Goal: Information Seeking & Learning: Learn about a topic

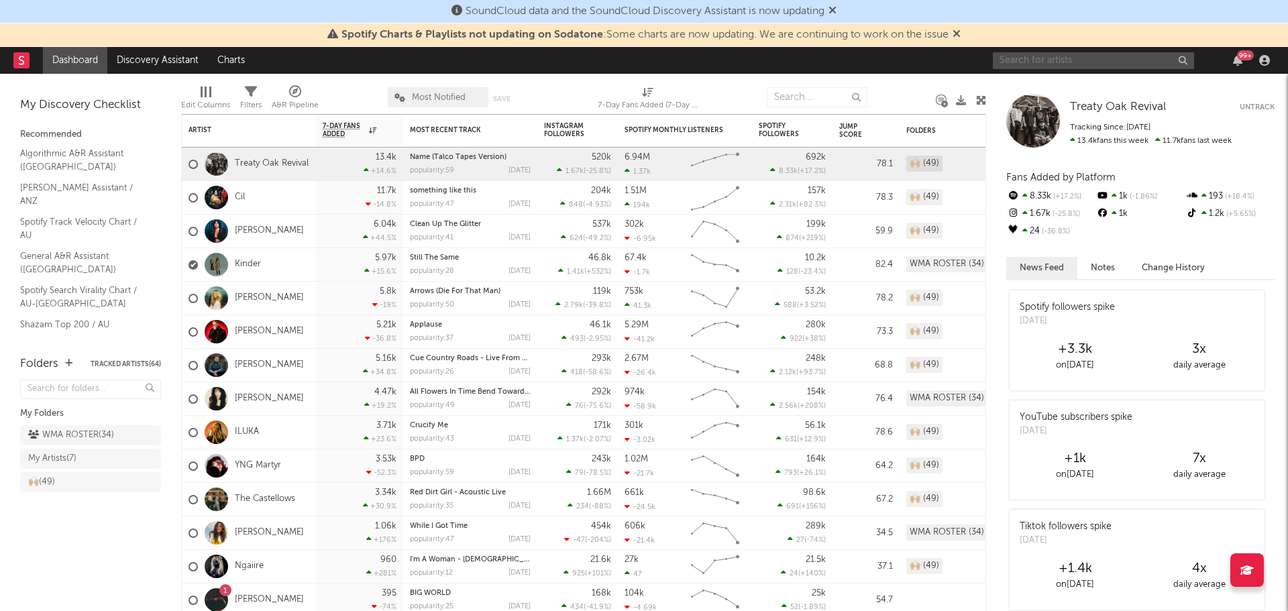
click at [1058, 62] on input "text" at bounding box center [1092, 60] width 201 height 17
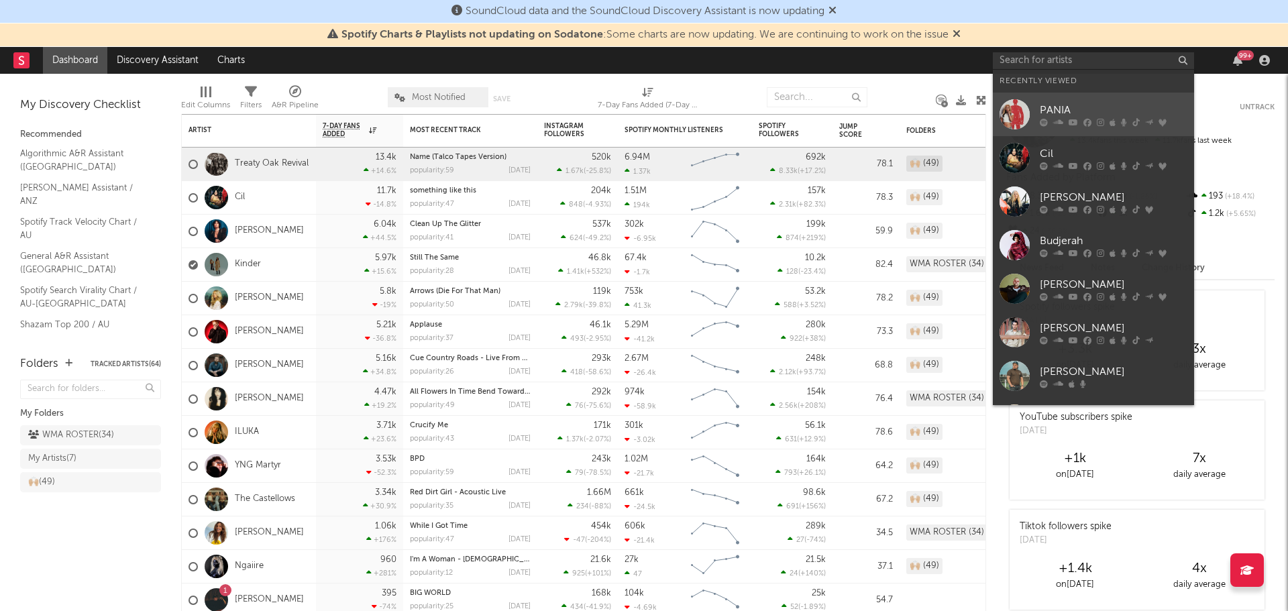
click at [1022, 114] on div at bounding box center [1014, 114] width 30 height 30
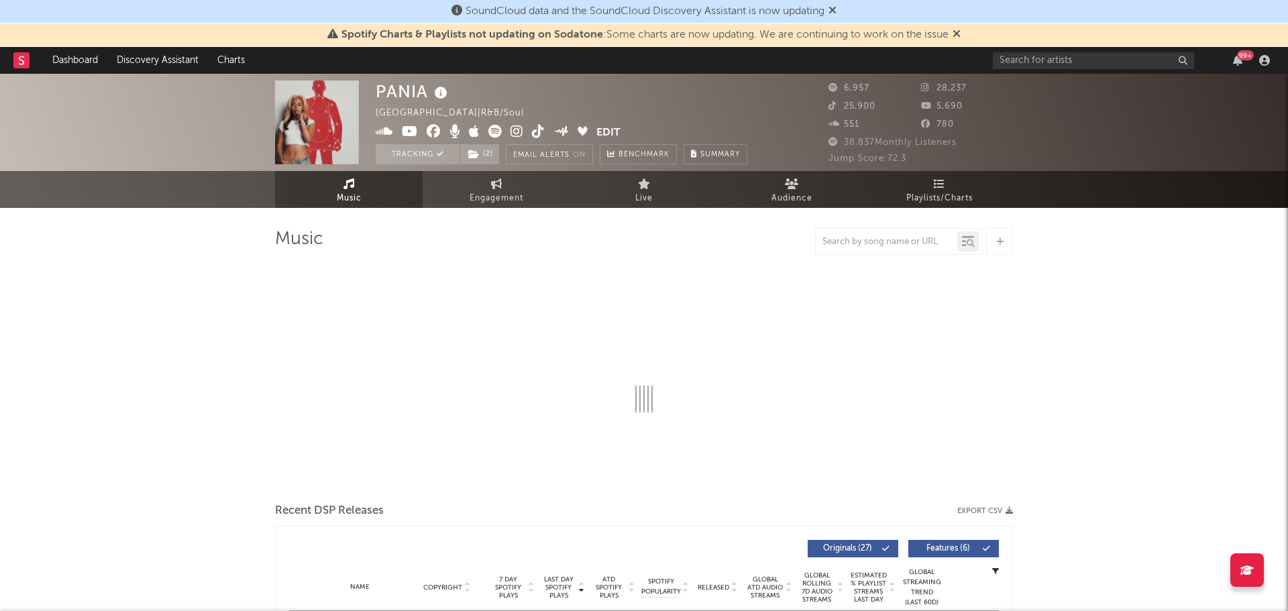
select select "6m"
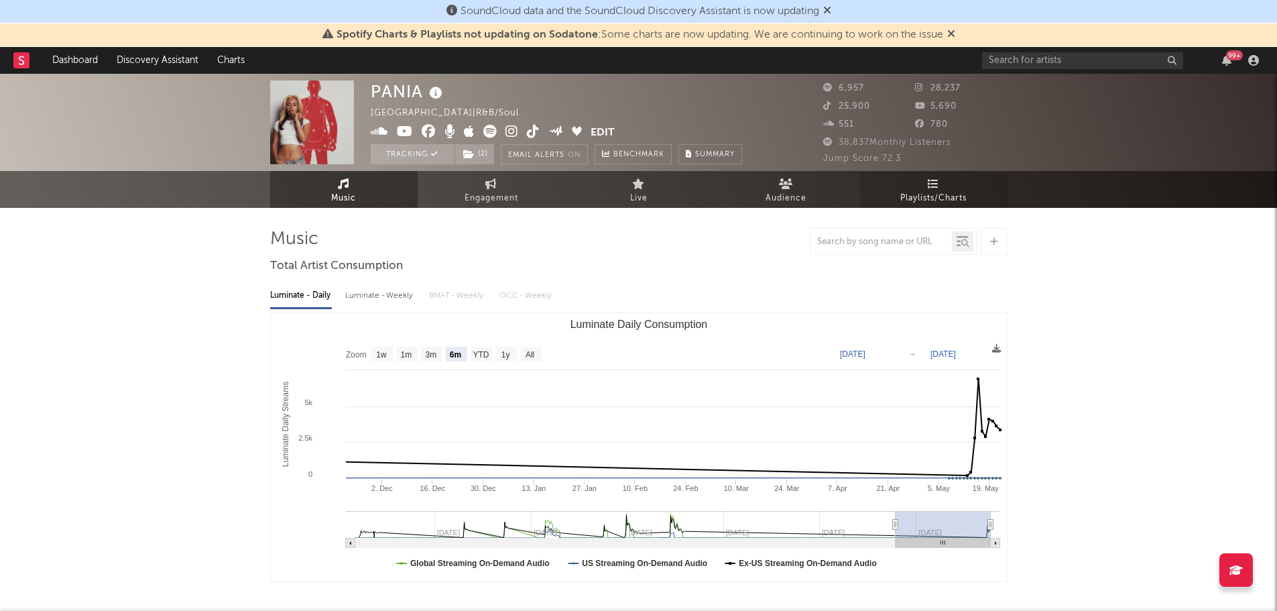
drag, startPoint x: 878, startPoint y: 185, endPoint x: 892, endPoint y: 196, distance: 17.7
click at [878, 185] on link "Playlists/Charts" at bounding box center [934, 189] width 148 height 37
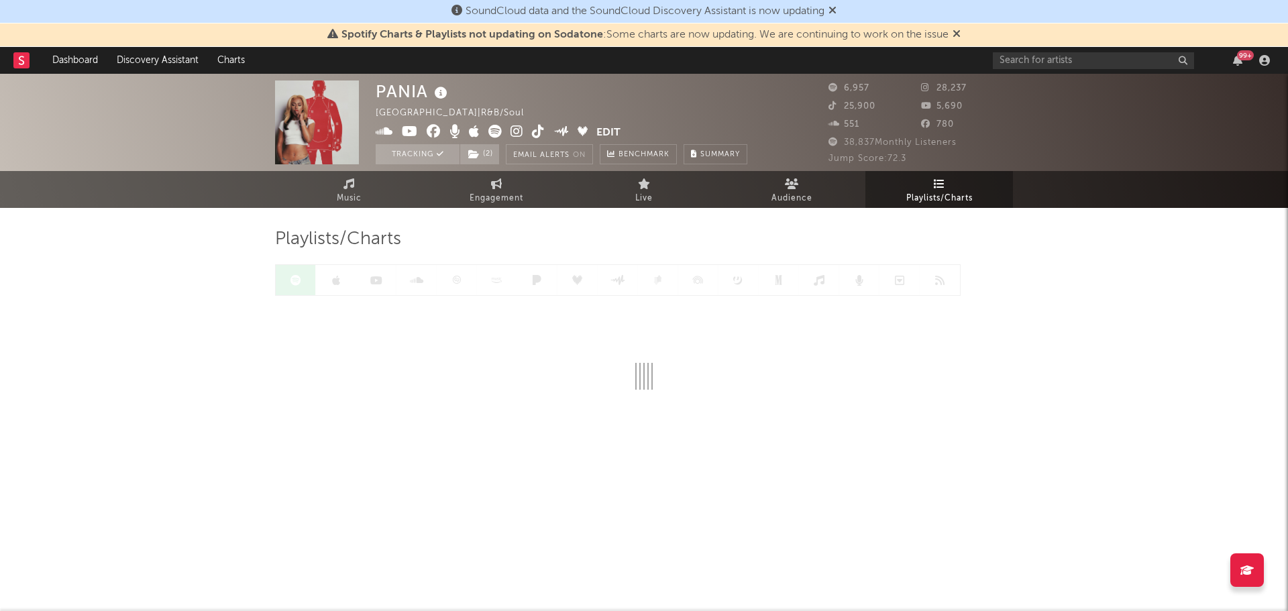
click at [960, 35] on icon at bounding box center [956, 33] width 8 height 11
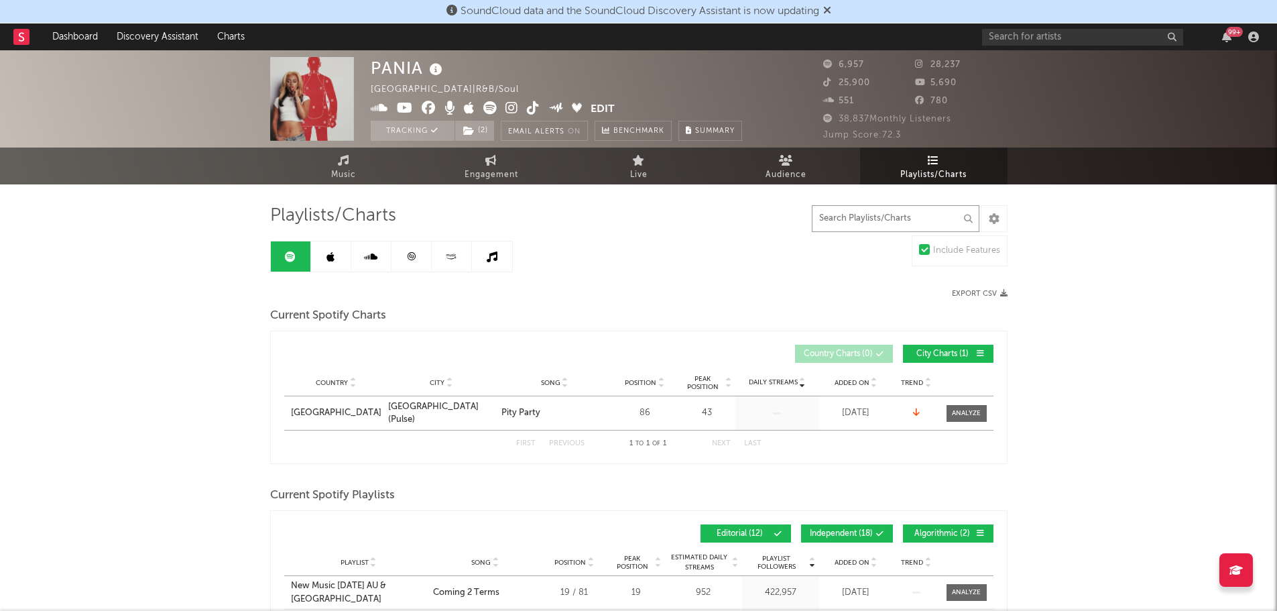
click at [891, 219] on input "text" at bounding box center [896, 218] width 168 height 27
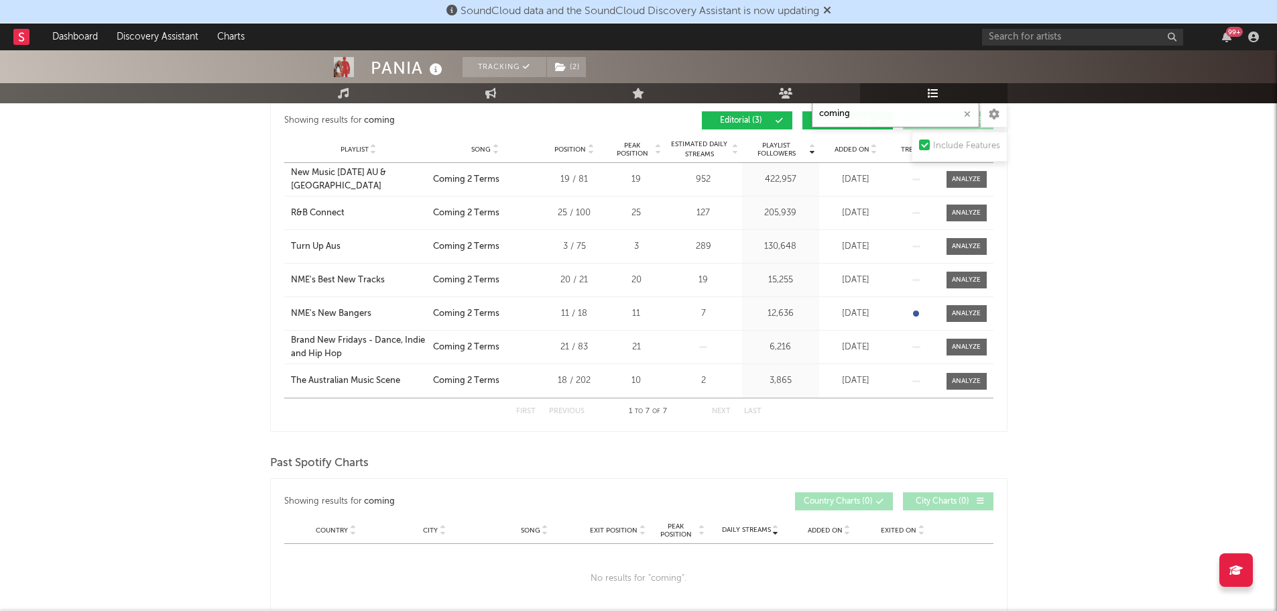
scroll to position [402, 0]
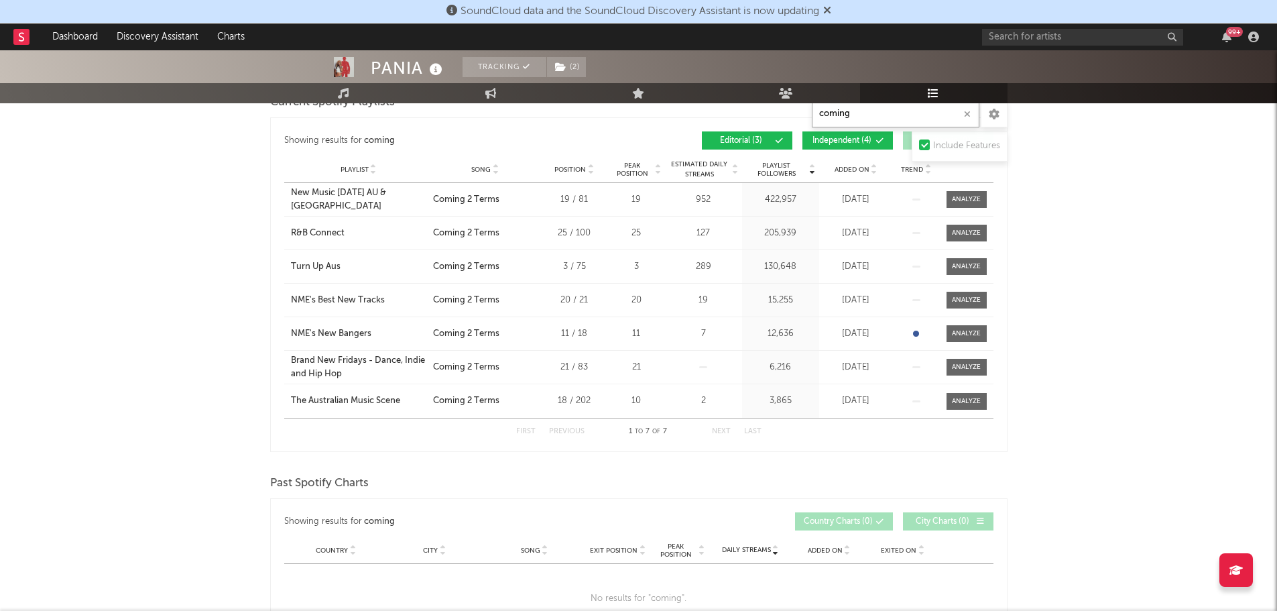
type input "coming"
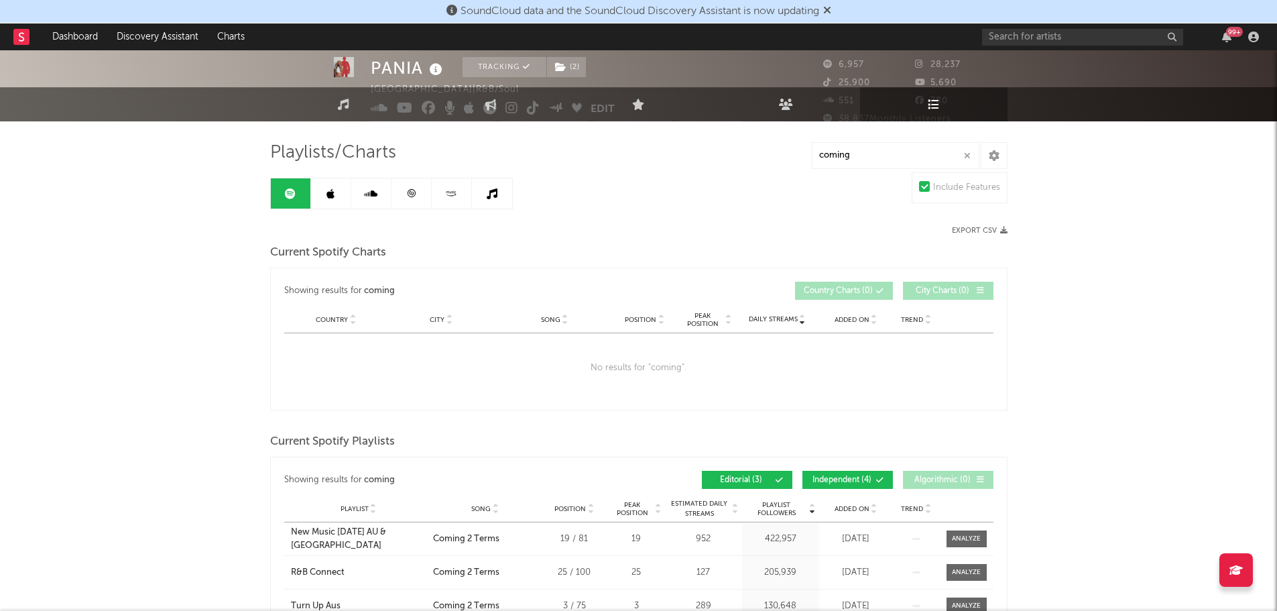
scroll to position [0, 0]
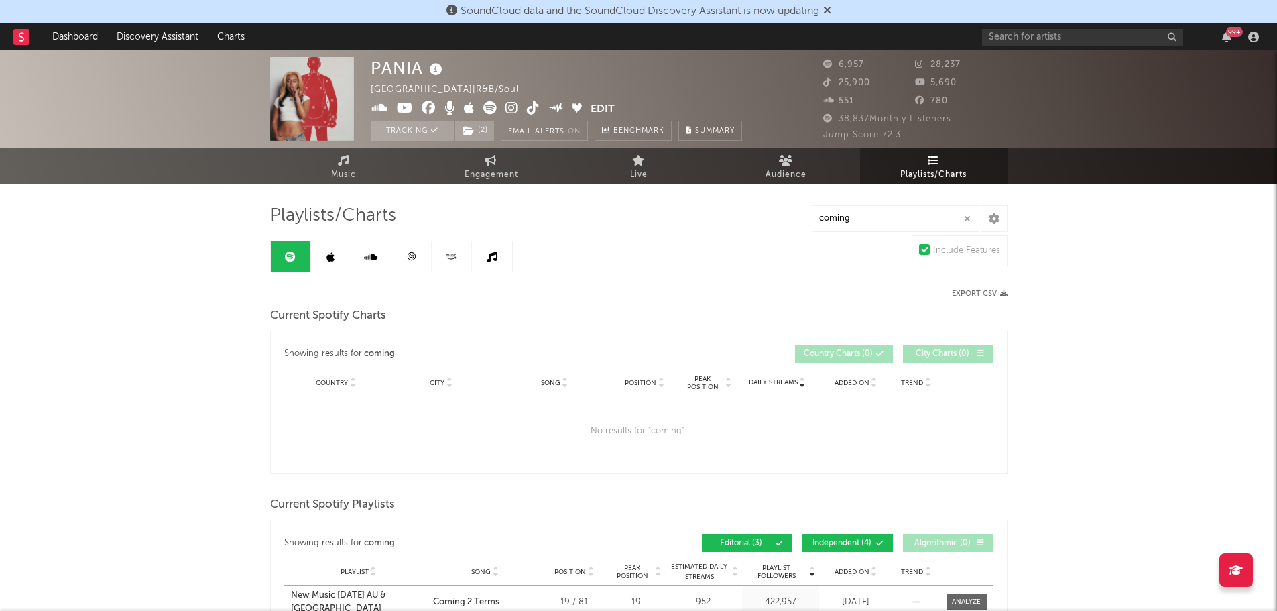
click at [326, 264] on link at bounding box center [331, 256] width 40 height 30
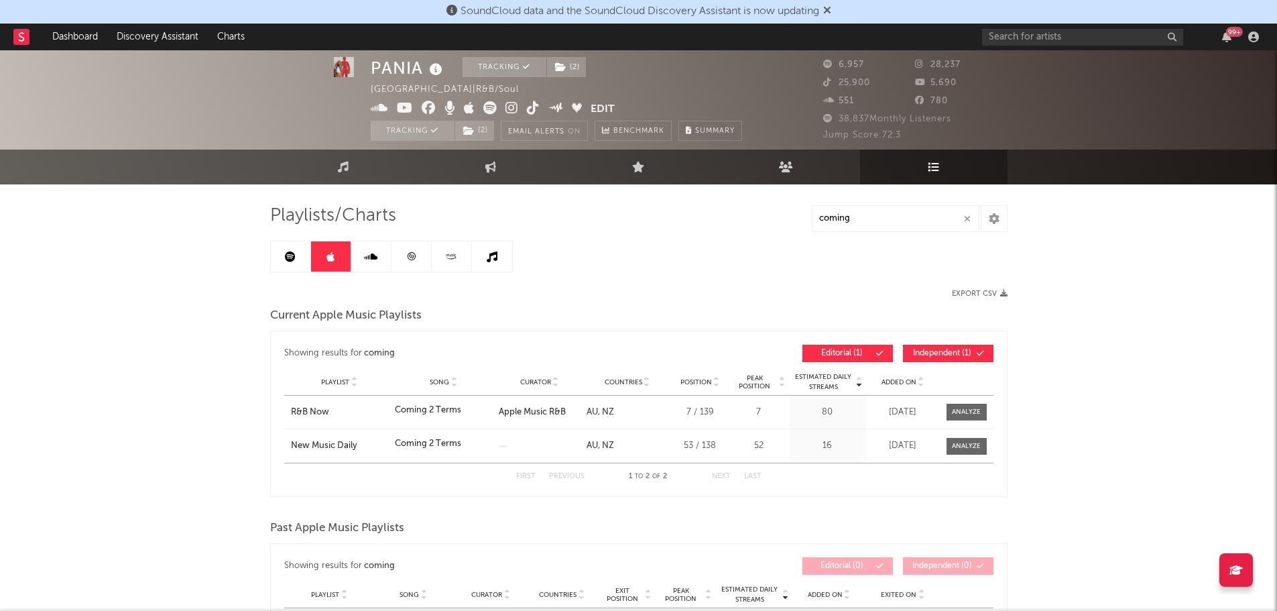
scroll to position [67, 0]
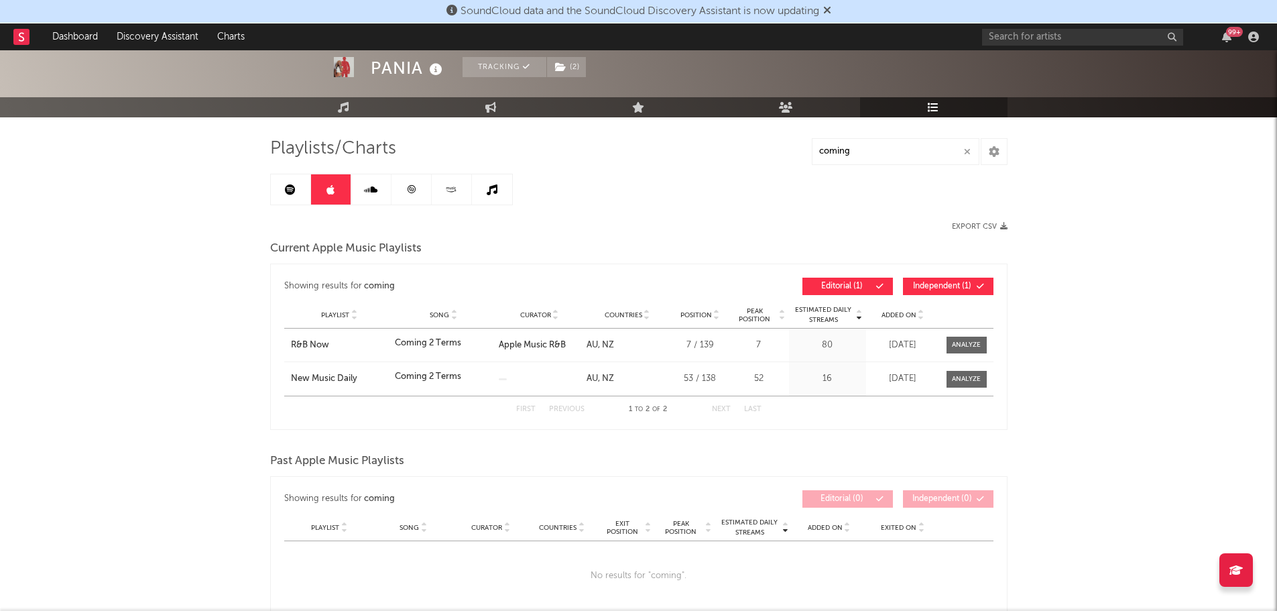
click at [376, 196] on link at bounding box center [371, 189] width 40 height 30
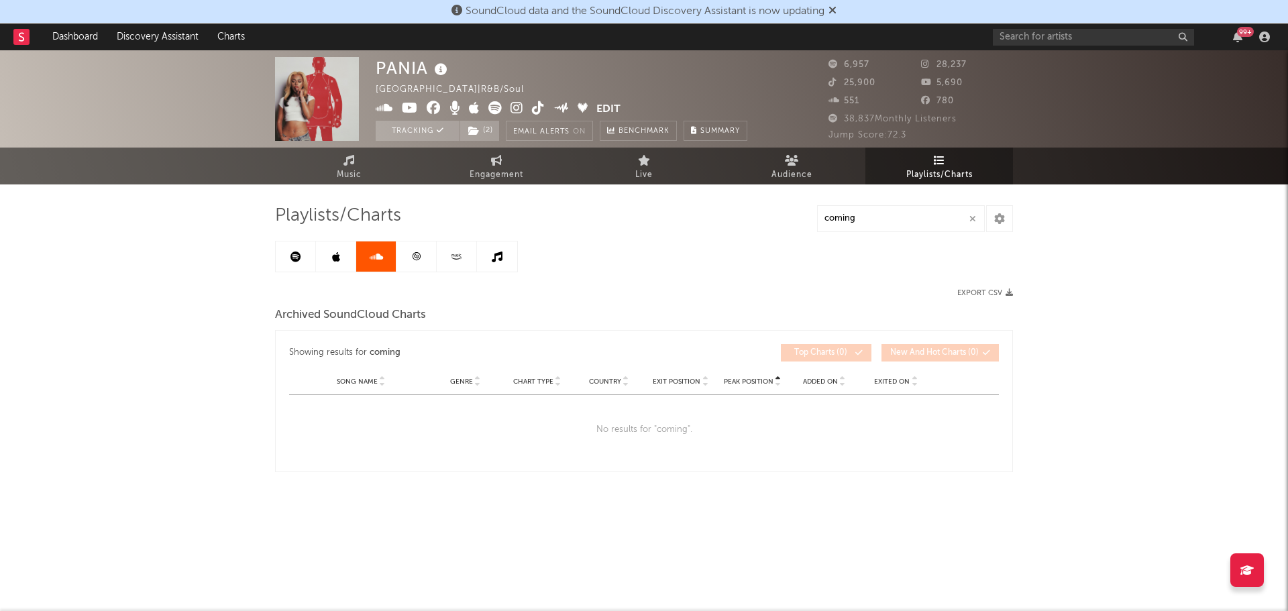
click at [423, 245] on link at bounding box center [416, 256] width 40 height 30
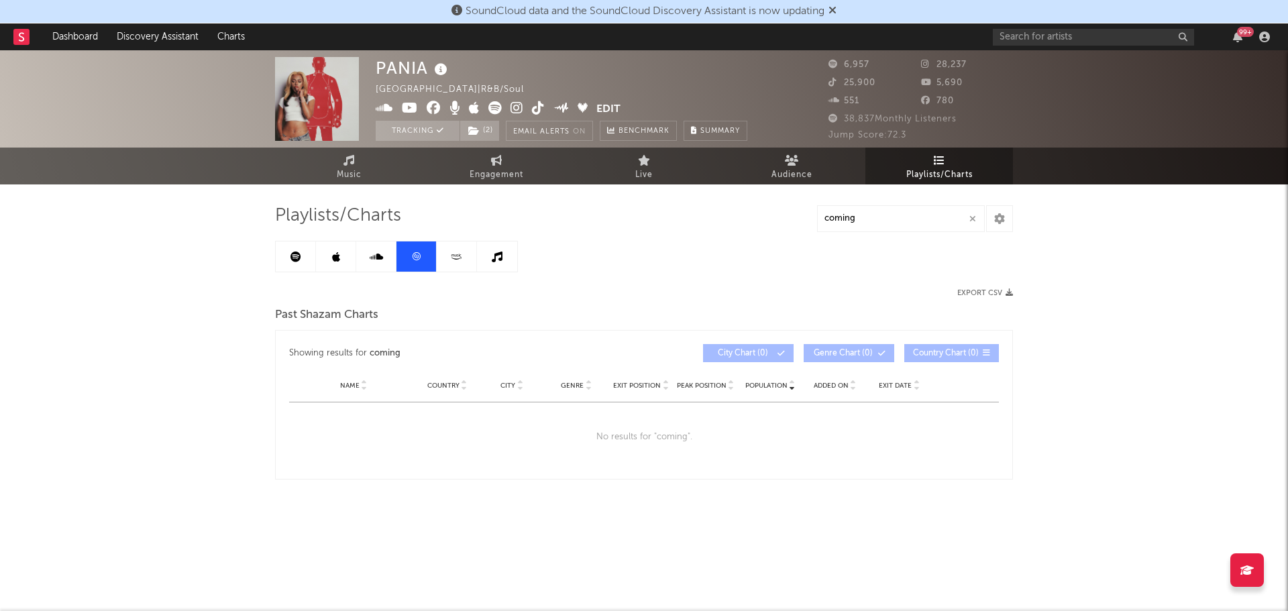
click at [450, 260] on icon at bounding box center [456, 256] width 15 height 10
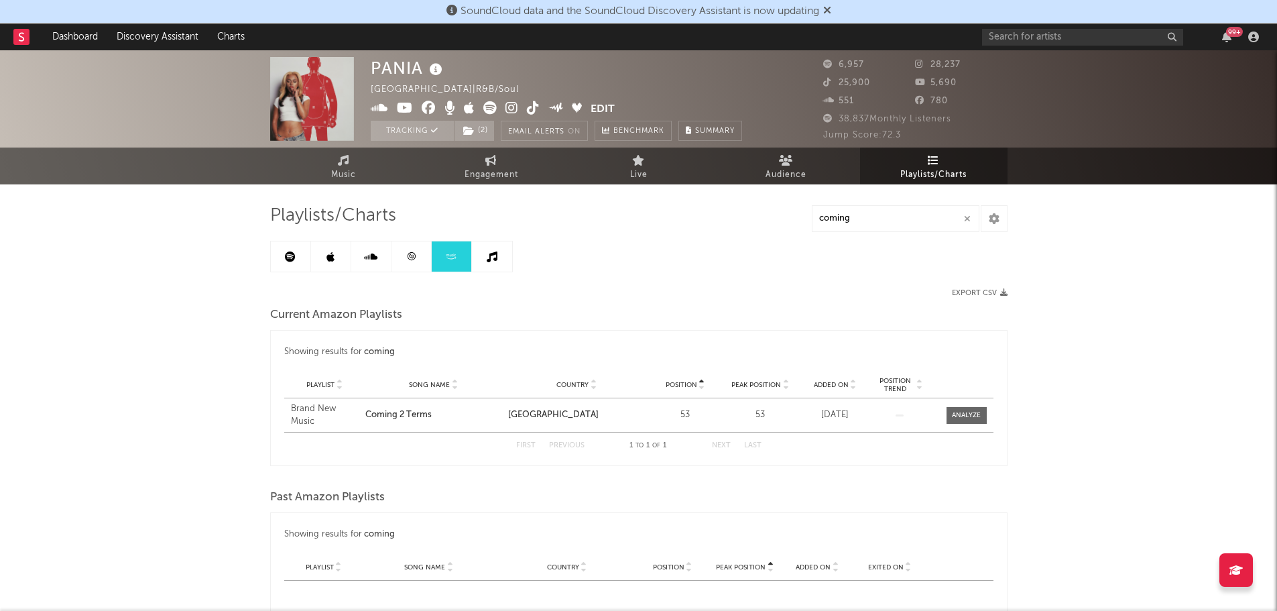
click at [507, 254] on link at bounding box center [492, 256] width 40 height 30
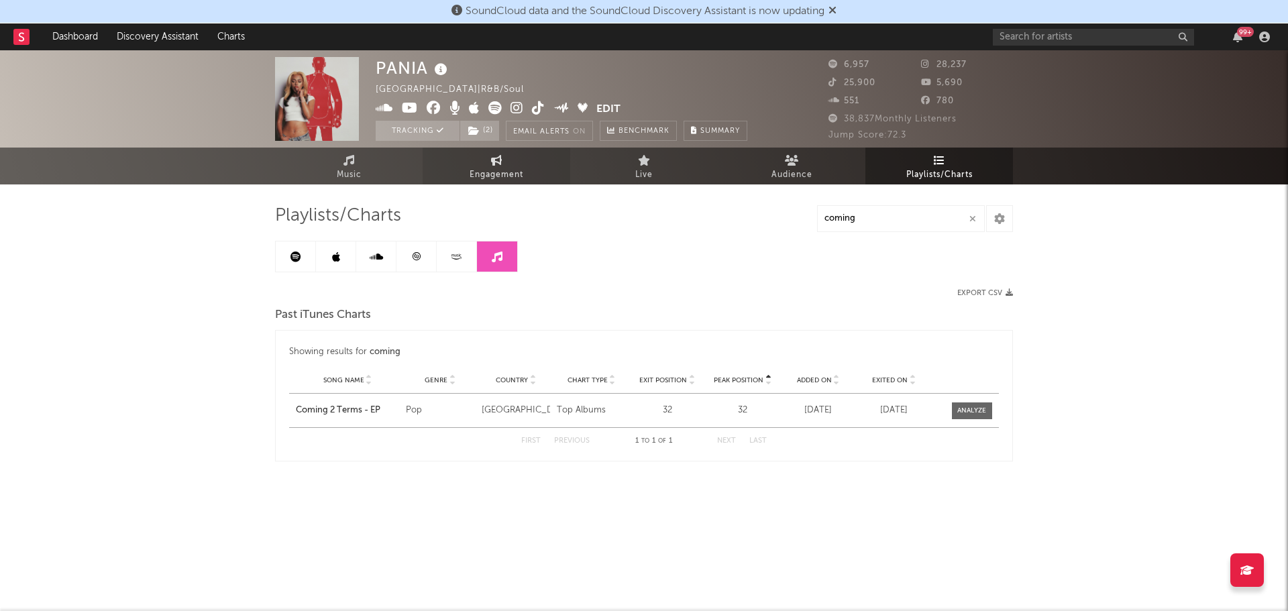
click at [506, 166] on link "Engagement" at bounding box center [496, 166] width 148 height 37
select select "1w"
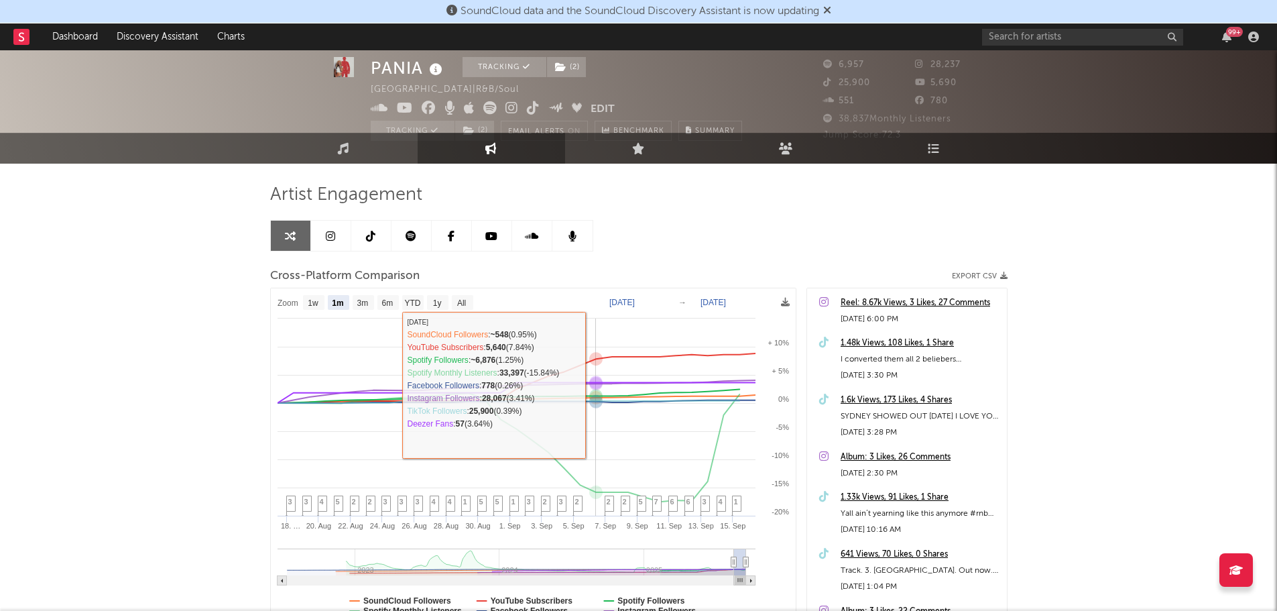
scroll to position [9, 0]
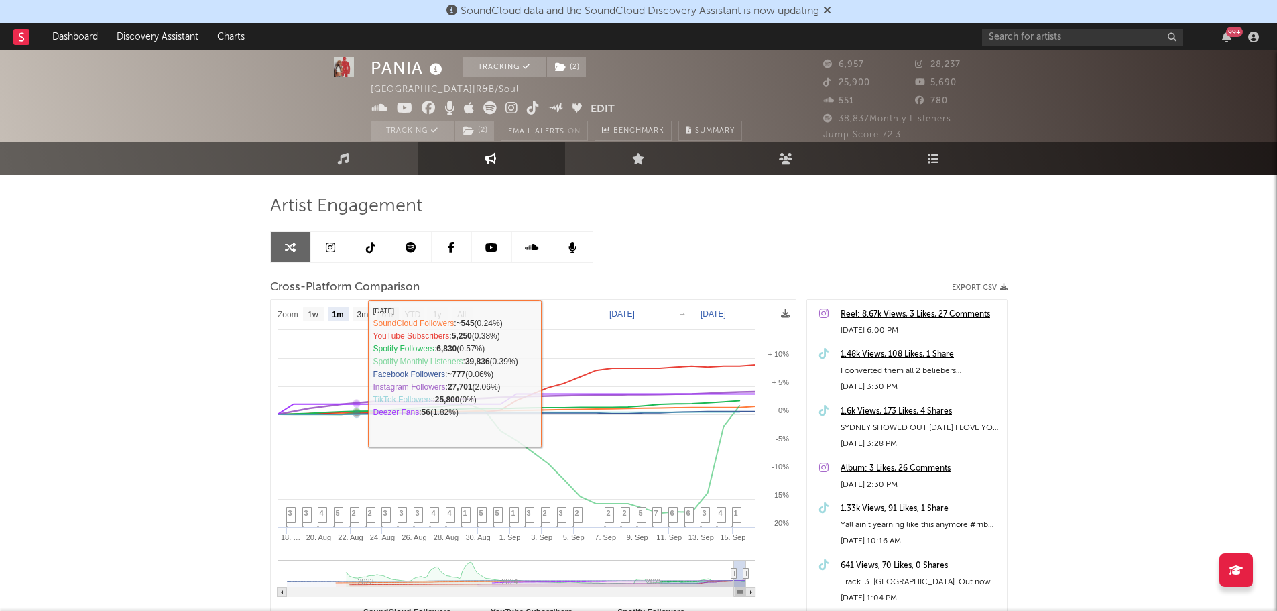
click at [386, 316] on text "6m" at bounding box center [387, 314] width 11 height 9
select select "6m"
type input "[DATE]"
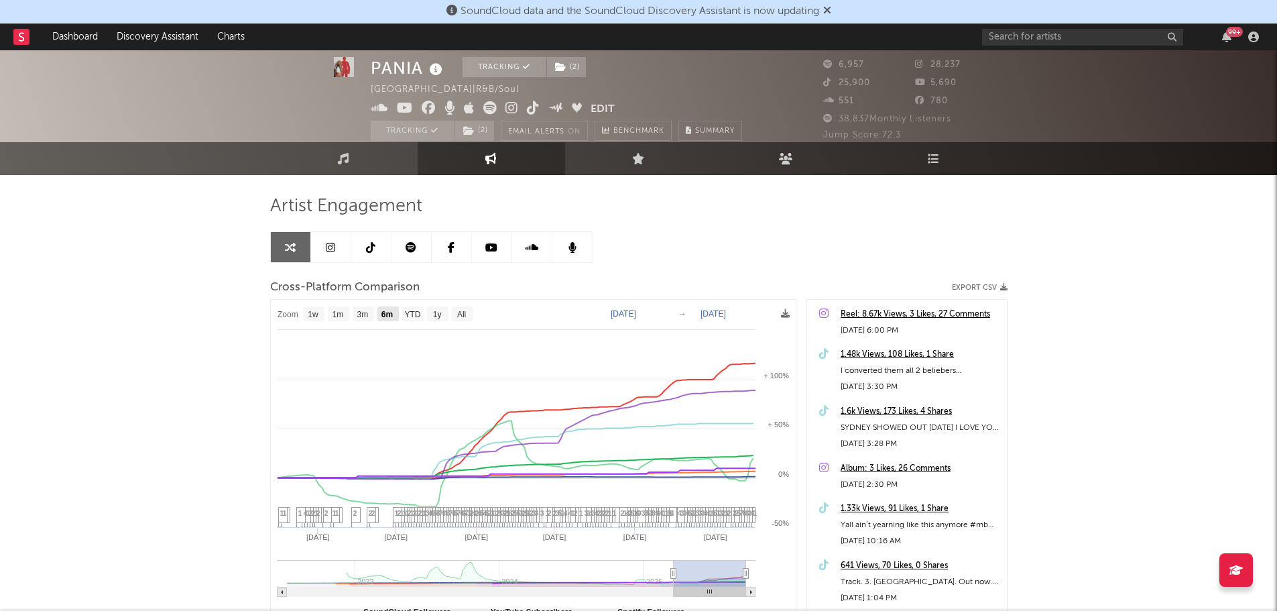
click at [365, 314] on text "3m" at bounding box center [362, 314] width 11 height 9
select select "3m"
type input "[DATE]"
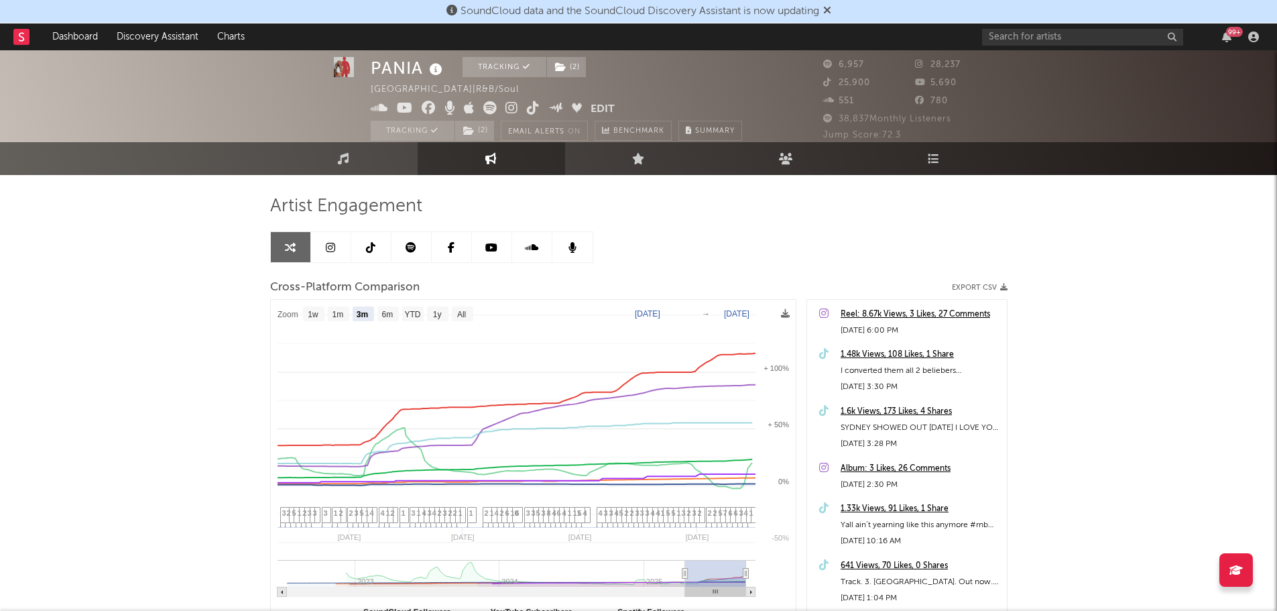
select select "3m"
